Goal: Check status: Check status

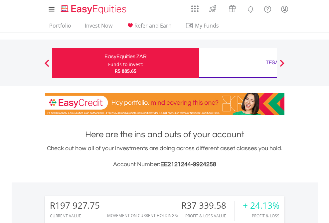
scroll to position [64, 104]
click at [108, 63] on div "Funds to invest:" at bounding box center [125, 64] width 35 height 7
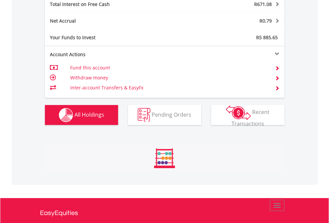
scroll to position [64, 104]
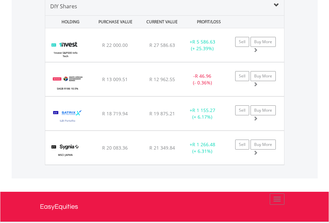
scroll to position [642, 0]
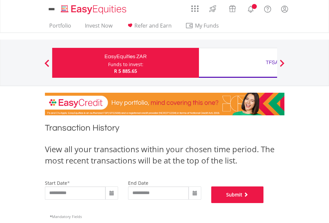
click at [264, 203] on button "Submit" at bounding box center [237, 194] width 53 height 17
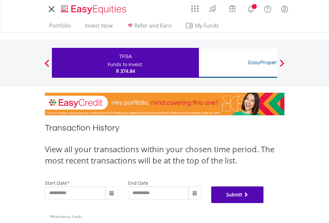
click at [264, 203] on button "Submit" at bounding box center [237, 194] width 53 height 17
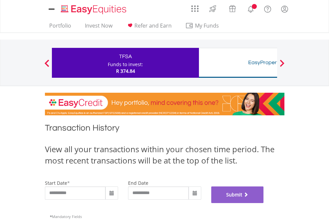
scroll to position [270, 0]
